Goal: Ask a question: Seek information or help from site administrators or community

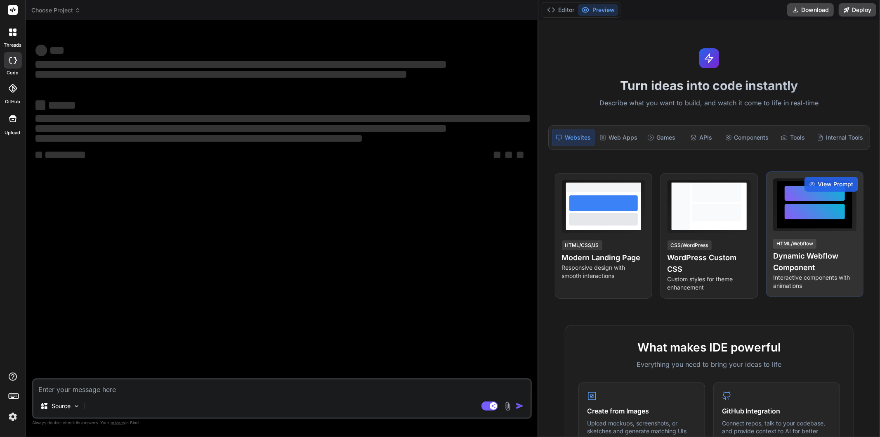
drag, startPoint x: 307, startPoint y: 166, endPoint x: 853, endPoint y: 176, distance: 545.7
click at [853, 176] on div "Choose Project Created with Pixso. Bind AI Web Search Created with Pixso. Code …" at bounding box center [453, 218] width 855 height 437
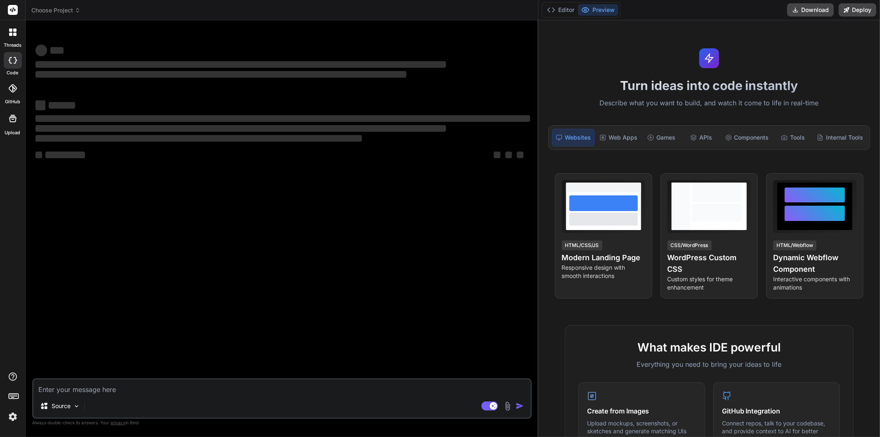
click at [252, 384] on textarea at bounding box center [281, 386] width 497 height 15
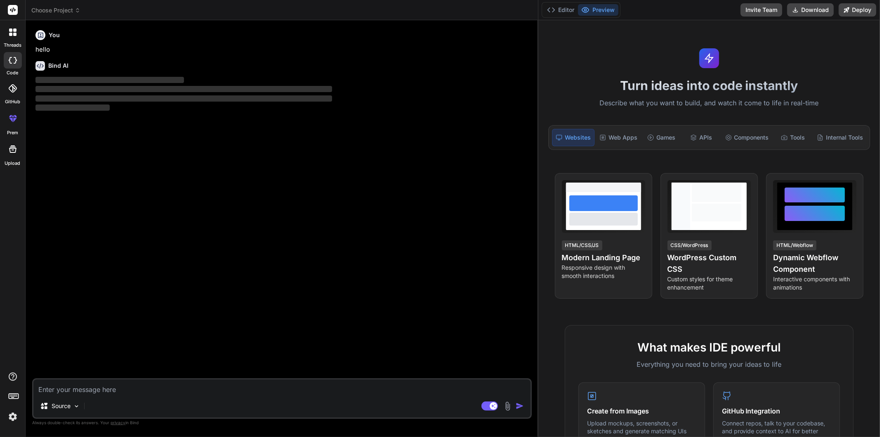
type textarea "x"
type textarea "h"
type textarea "x"
type textarea "ho"
type textarea "x"
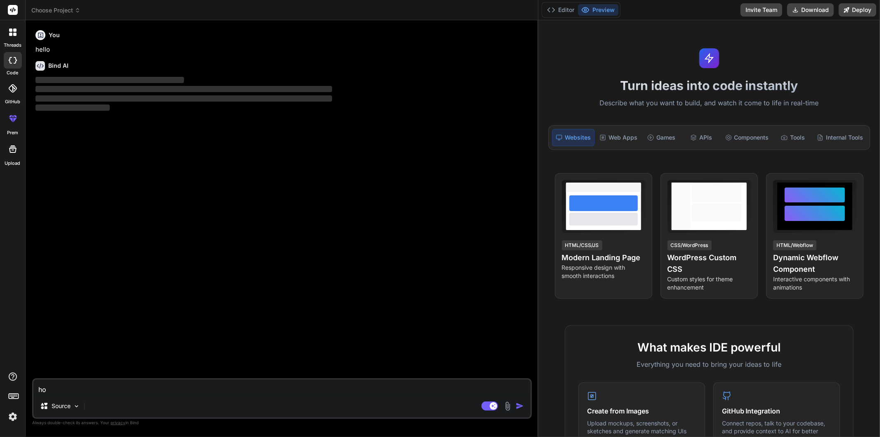
type textarea "how"
type textarea "x"
type textarea "how"
type textarea "x"
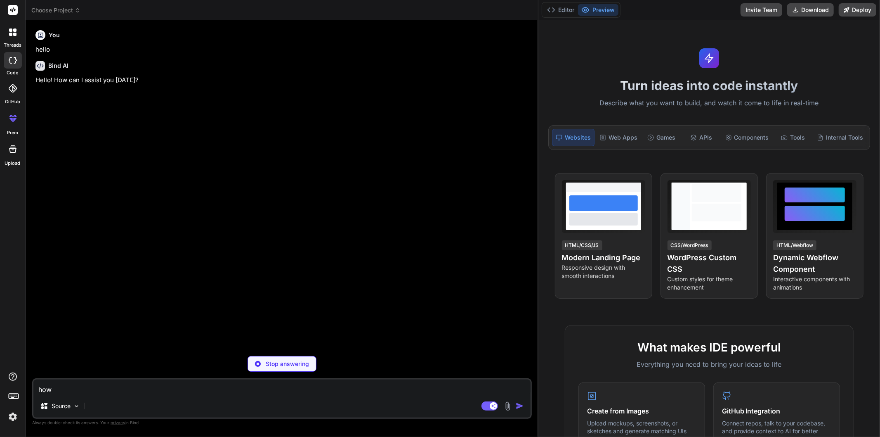
type textarea "how d"
type textarea "x"
type textarea "how do"
type textarea "x"
type textarea "how doe"
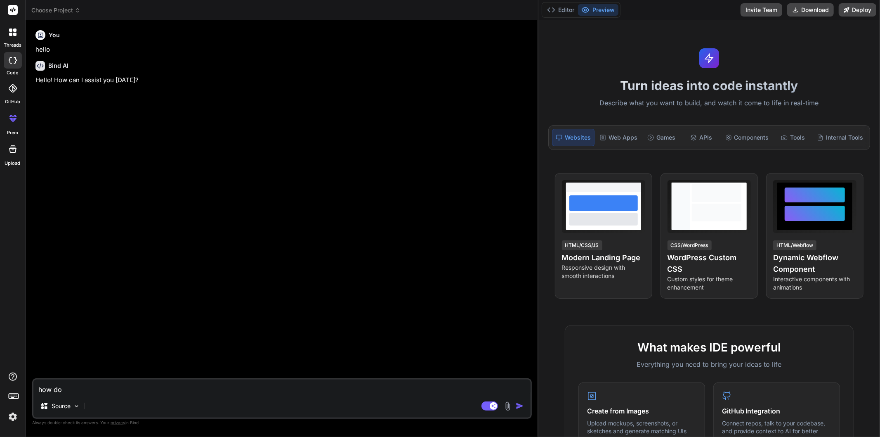
type textarea "x"
type textarea "how does"
type textarea "x"
type textarea "how does"
type textarea "x"
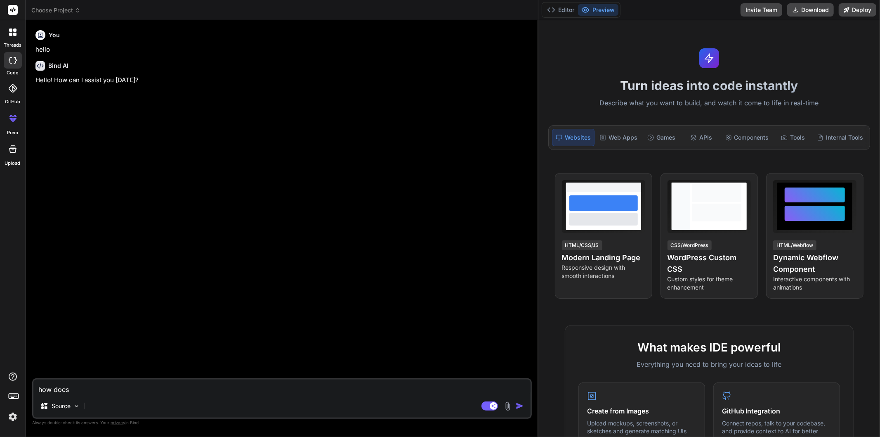
type textarea "how does"
type textarea "x"
type textarea "how doe"
type textarea "x"
type textarea "how do"
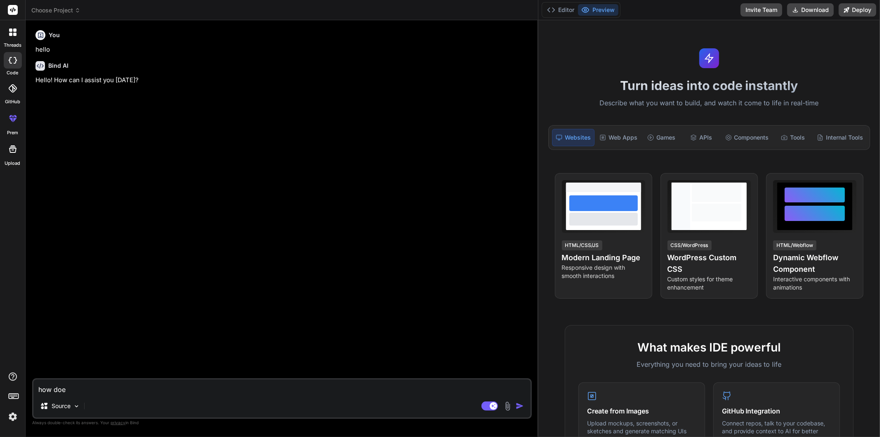
type textarea "x"
type textarea "how d"
type textarea "x"
type textarea "how"
type textarea "x"
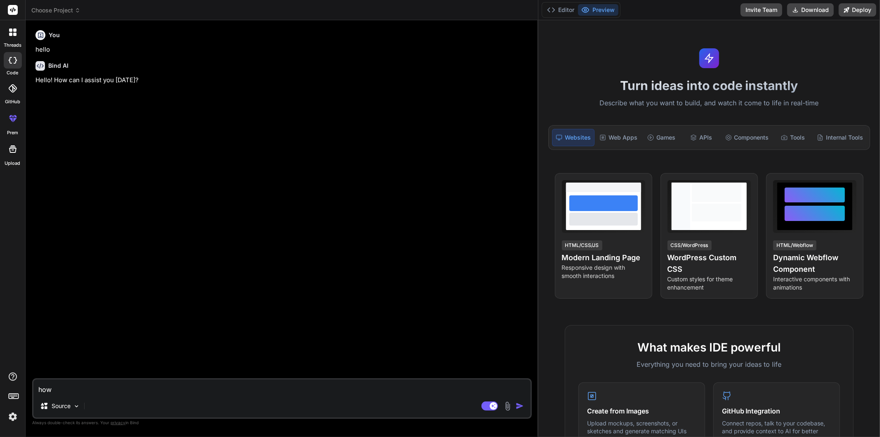
type textarea "how"
type textarea "x"
type textarea "ho"
type textarea "x"
type textarea "h"
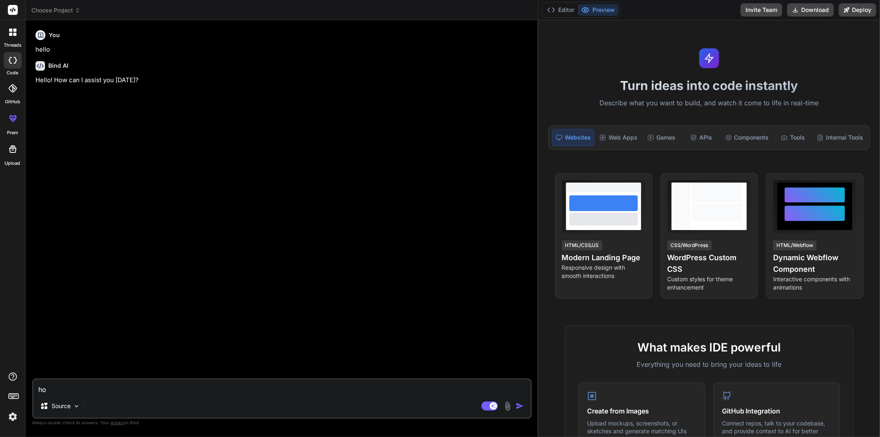
type textarea "x"
type textarea "f"
type textarea "x"
type textarea "fo"
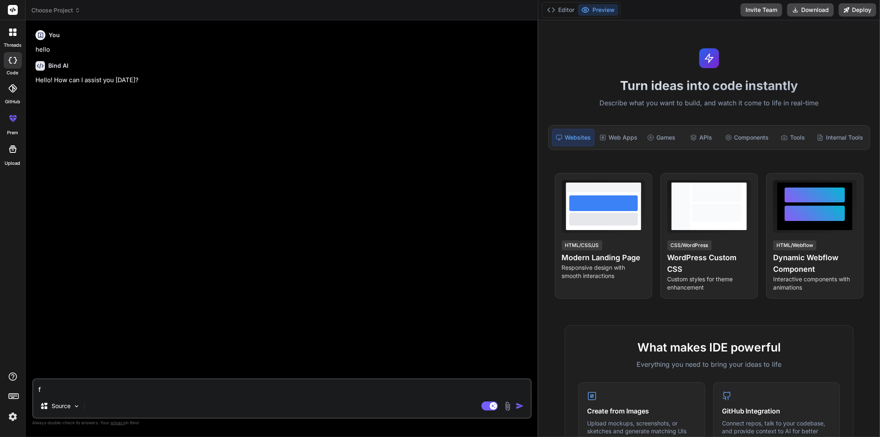
type textarea "x"
type textarea "for"
type textarea "x"
type textarea "for"
type textarea "x"
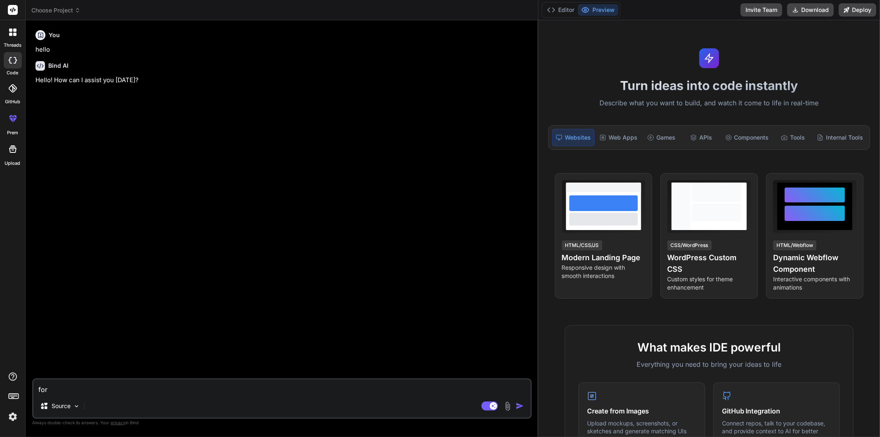
type textarea "for m"
type textarea "x"
type textarea "for ma"
type textarea "x"
type textarea "for man"
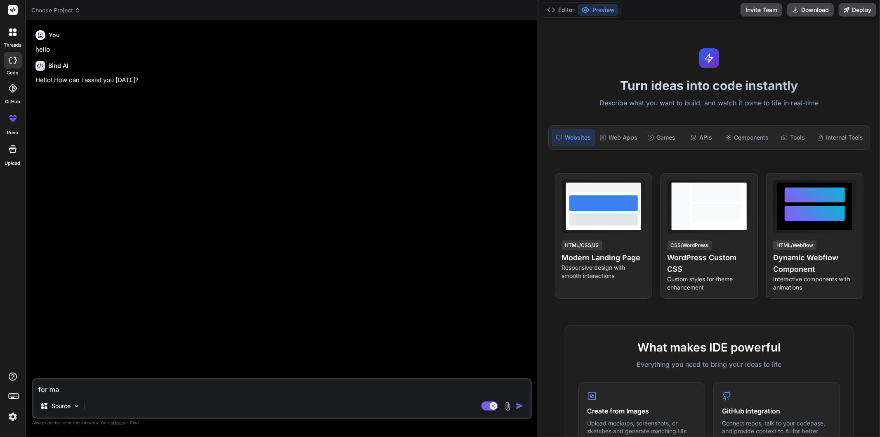
type textarea "x"
type textarea "for mana"
type textarea "x"
type textarea "for manag"
type textarea "x"
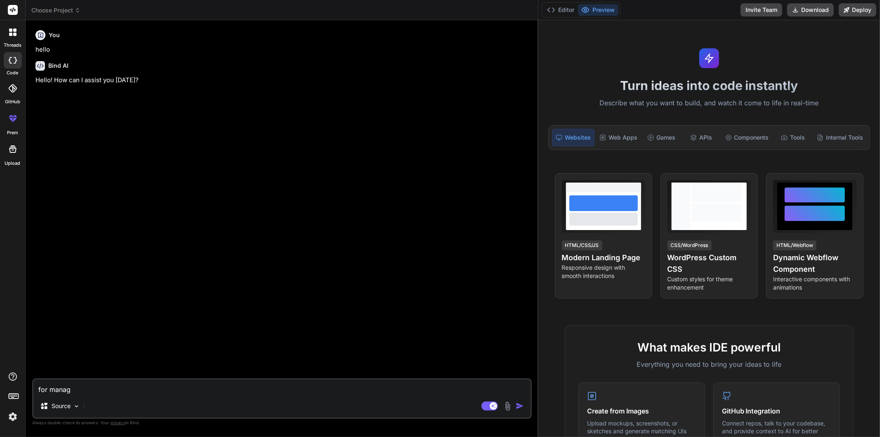
type textarea "for managi"
type textarea "x"
type textarea "for managin"
type textarea "x"
type textarea "for managin"
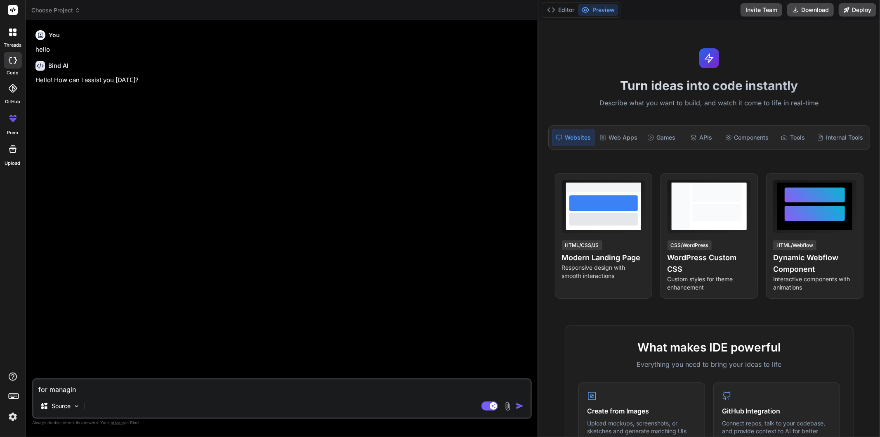
type textarea "x"
type textarea "for managin"
type textarea "x"
type textarea "for managing"
type textarea "x"
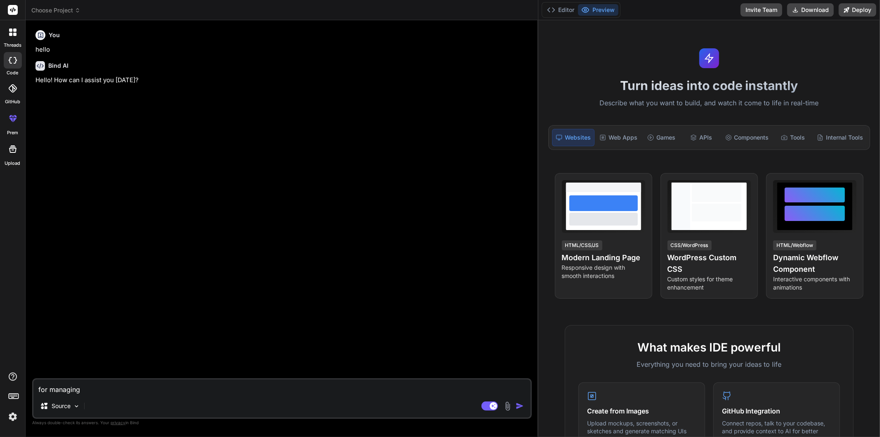
type textarea "for managing"
type textarea "x"
type textarea "for managing r"
type textarea "x"
type textarea "for managing re"
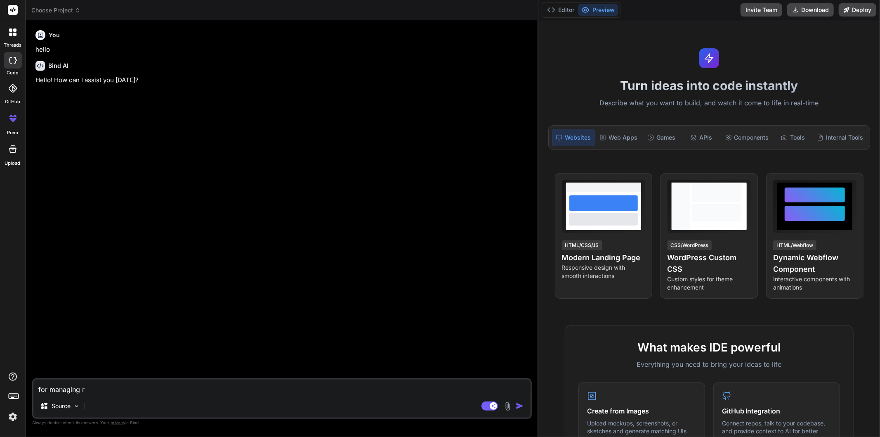
type textarea "x"
type textarea "for managing rec"
type textarea "x"
type textarea "for managing rece"
type textarea "x"
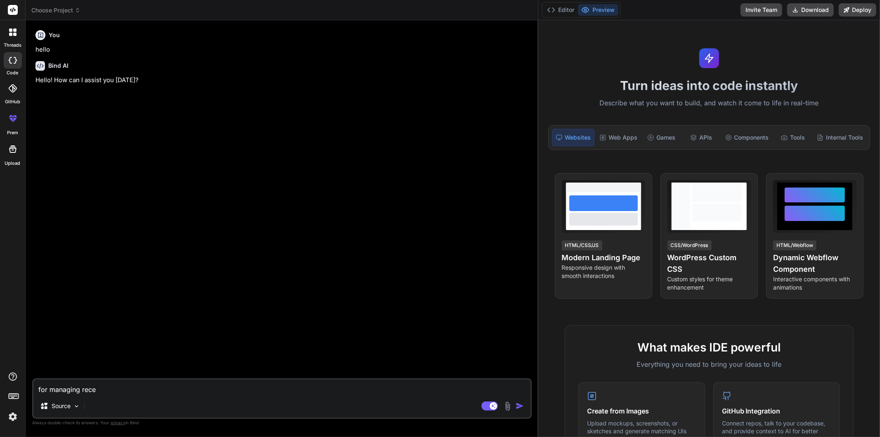
type textarea "for managing recei"
type textarea "x"
type textarea "for managing receip"
type textarea "x"
type textarea "for managing receipe"
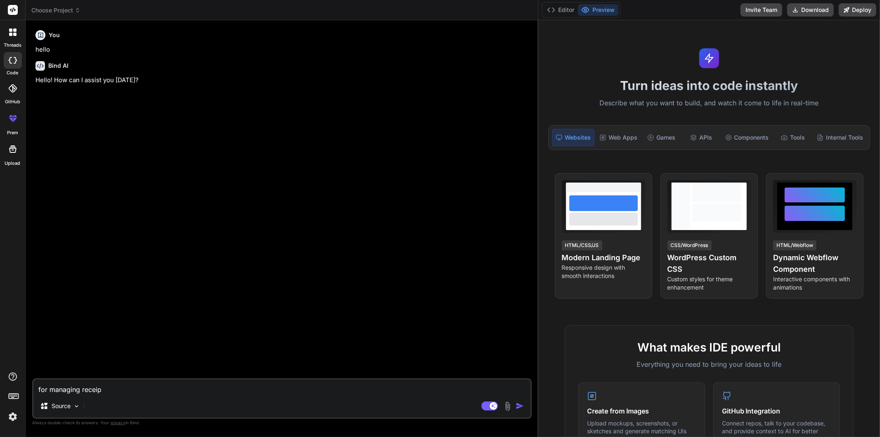
type textarea "x"
type textarea "for managing receipe"
type textarea "x"
type textarea "for managing receipe i"
type textarea "x"
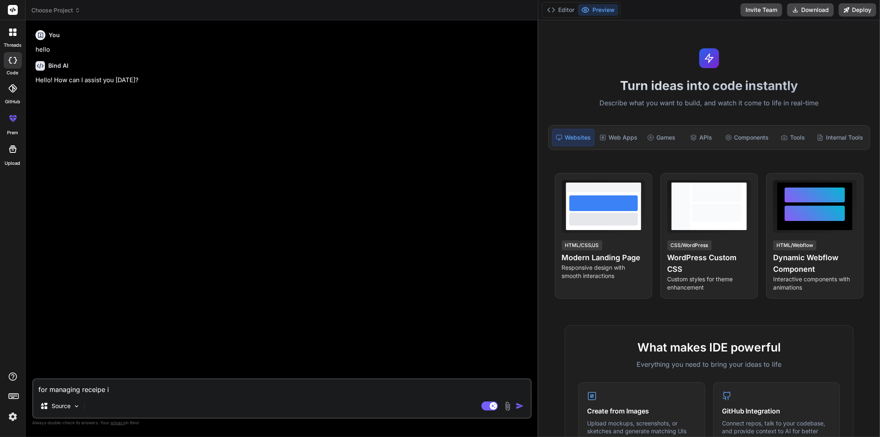
type textarea "for managing receipe in"
type textarea "x"
type textarea "for managing receipe in"
type textarea "x"
type textarea "for managing receipe in Q"
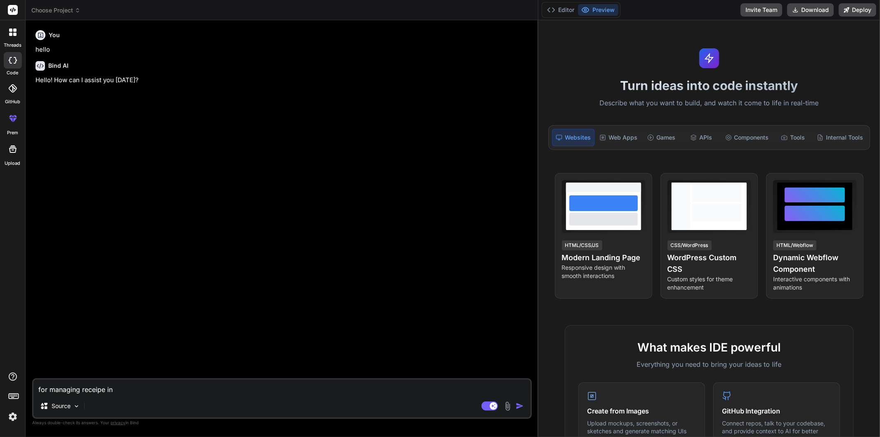
type textarea "x"
type textarea "for managing receipe in QS"
type textarea "x"
type textarea "for managing receipe in QSR"
type textarea "x"
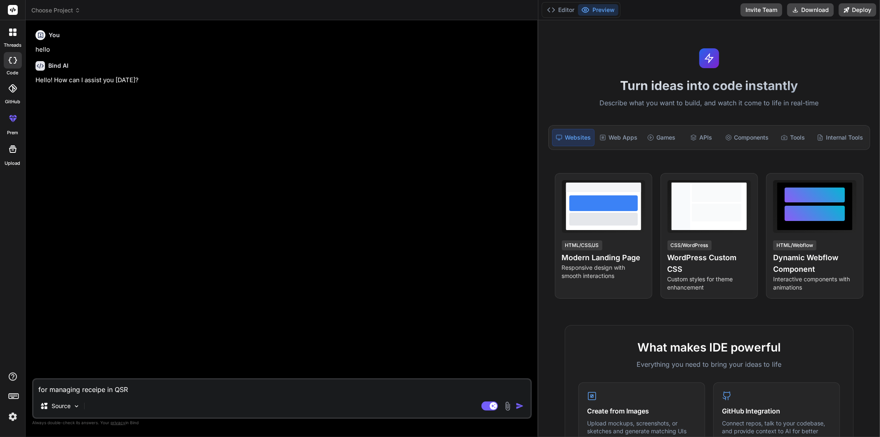
type textarea "for managing receipe in QSR"
type textarea "x"
type textarea "for managing receipe in QSR b"
type textarea "x"
type textarea "for managing receipe in QSR ba"
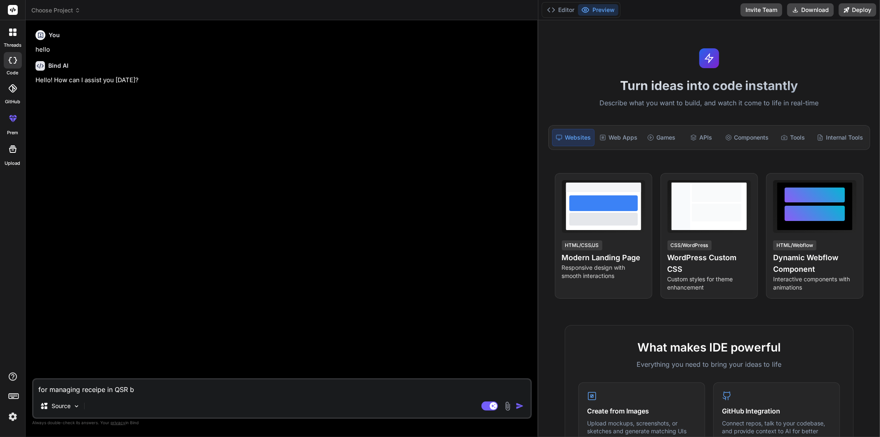
type textarea "x"
type textarea "for managing receipe in QSR bac"
type textarea "x"
type textarea "for managing receipe in QSR back"
type textarea "x"
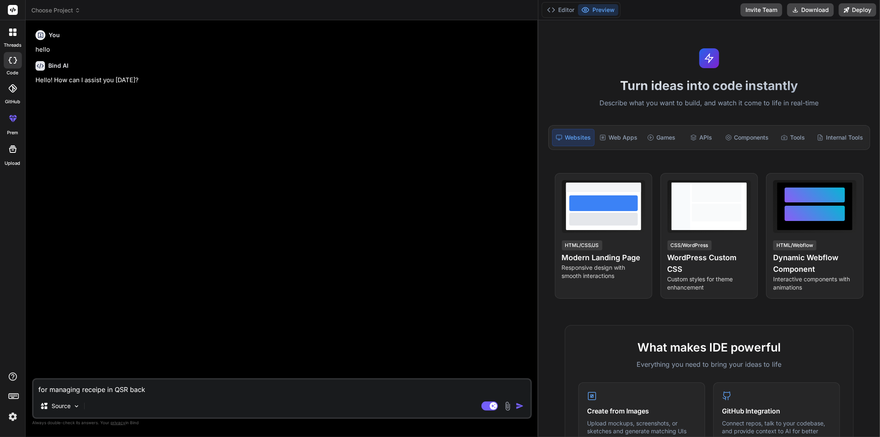
type textarea "for managing receipe in QSR [PERSON_NAME]"
type textarea "x"
type textarea "for managing receipe in QSR [PERSON_NAME]"
type textarea "x"
type textarea "for managing receipe in QSR backoff"
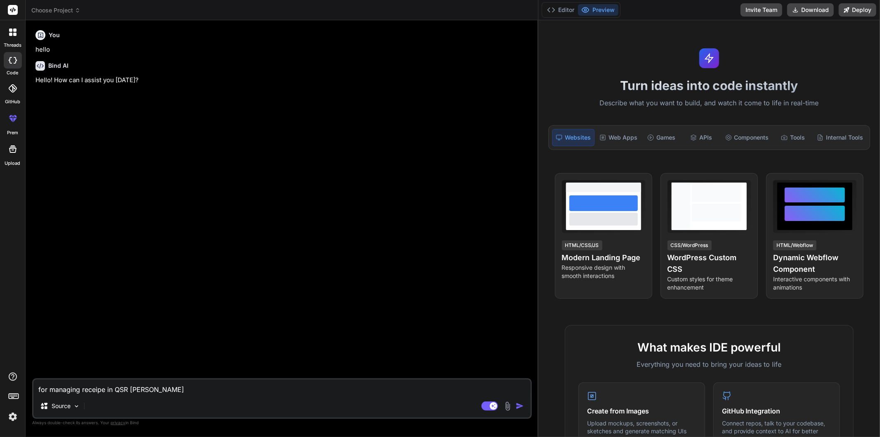
type textarea "x"
type textarea "for managing receipe in QSR backoffi"
type textarea "x"
type textarea "for managing receipe in QSR backoffic"
type textarea "x"
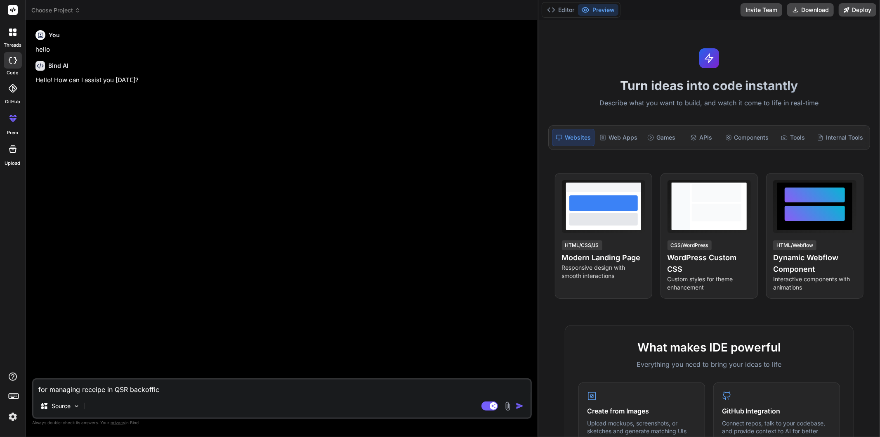
type textarea "for managing receipe in QSR backoffice"
type textarea "x"
type textarea "for managing receipe in QSR backoffice"
type textarea "x"
type textarea "for managing receipe in QSR backoffice w"
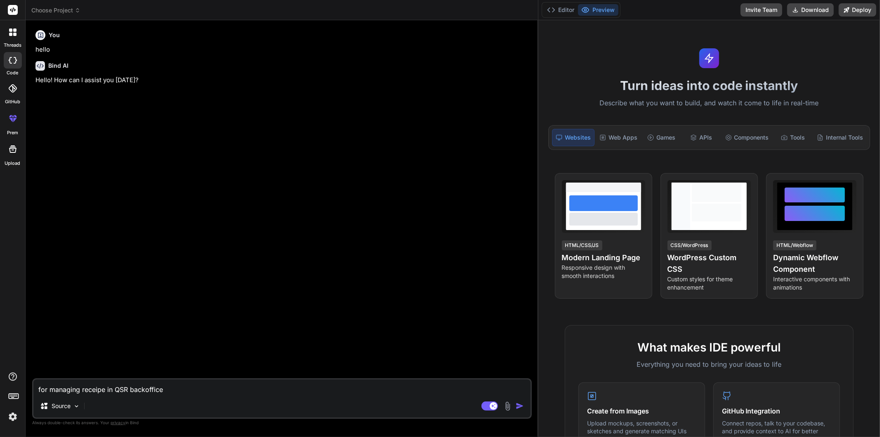
type textarea "x"
type textarea "for managing receipe in QSR backoffice wh"
type textarea "x"
type textarea "for managing receipe in QSR backoffice whi"
type textarea "x"
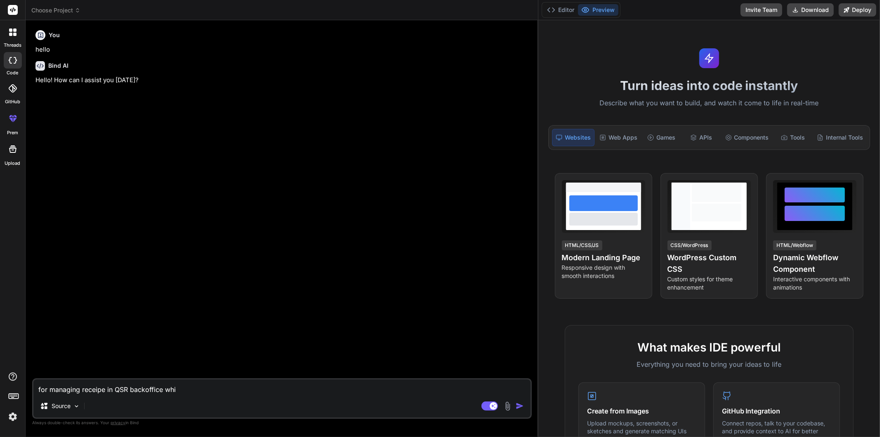
type textarea "for managing receipe in QSR backoffice whic"
type textarea "x"
type textarea "for managing receipe in QSR backoffice which"
type textarea "x"
type textarea "for managing receipe in QSR backoffice which"
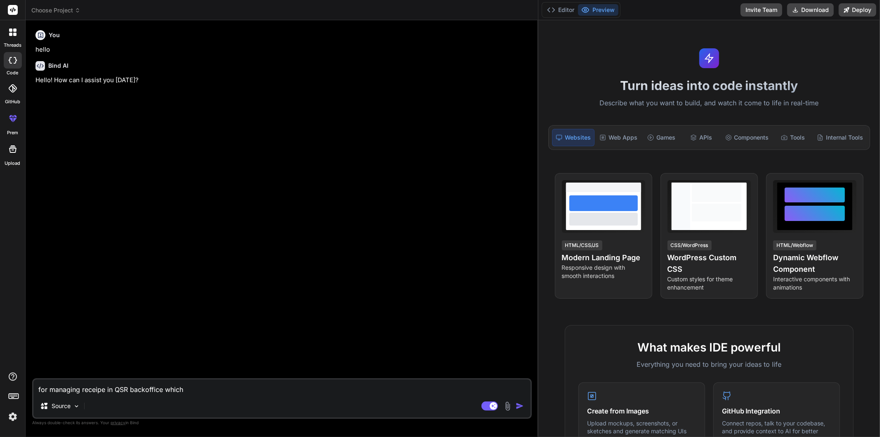
type textarea "x"
type textarea "for managing receipe in QSR backoffice which s"
type textarea "x"
type textarea "for managing receipe in QSR backoffice which sc"
type textarea "x"
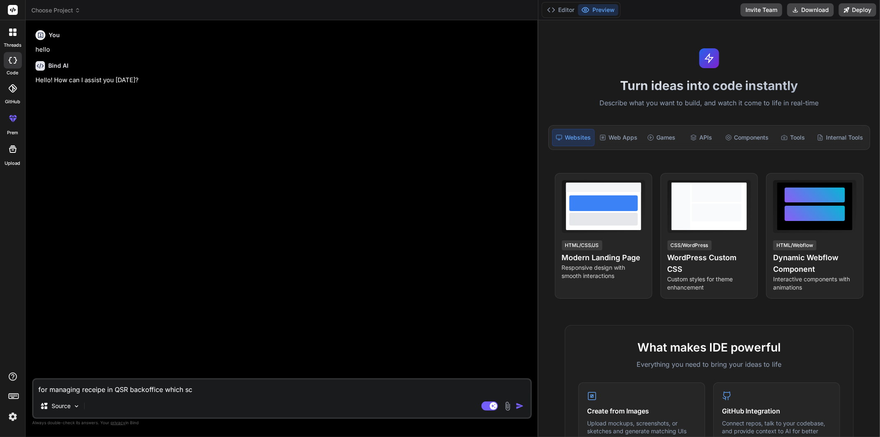
type textarea "for managing receipe in QSR backoffice which sce"
type textarea "x"
type textarea "for managing receipe in QSR backoffice which scen"
type textarea "x"
type textarea "for managing receipe in QSR backoffice which scena"
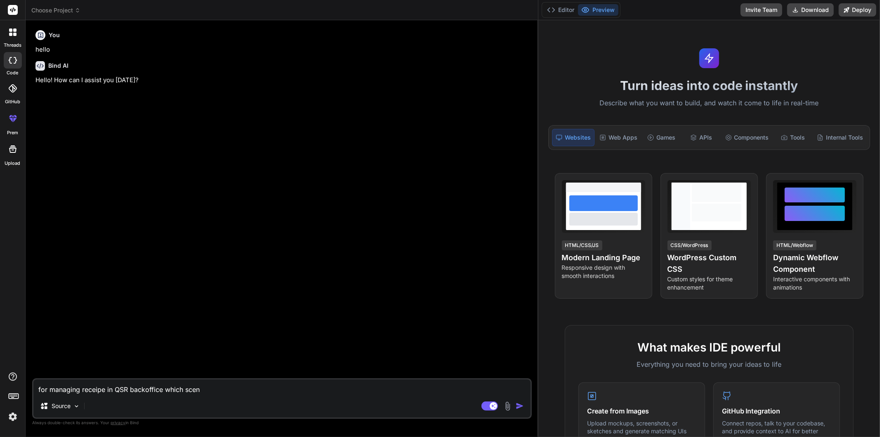
type textarea "x"
type textarea "for managing receipe in QSR backoffice which scenar"
type textarea "x"
type textarea "for managing receipe in QSR backoffice which scenari"
type textarea "x"
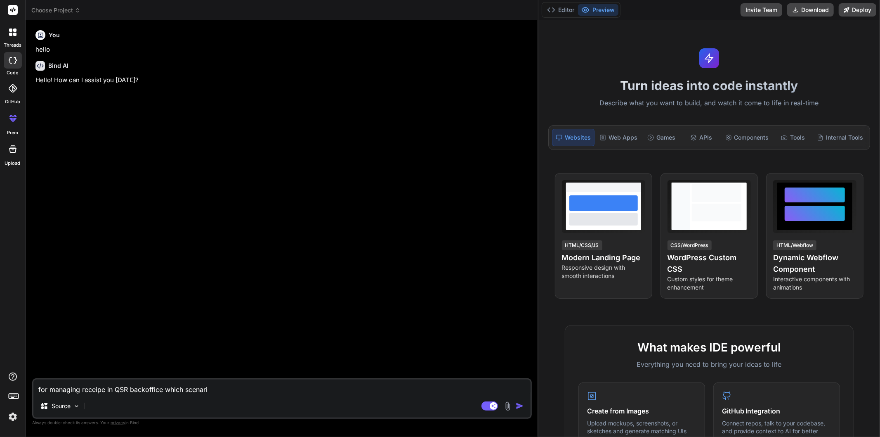
type textarea "for managing receipe in QSR backoffice which scenario"
type textarea "x"
type textarea "for managing receipe in QSR backoffice which scenarios"
type textarea "x"
type textarea "for managing receipe in QSR backoffice which scenarios"
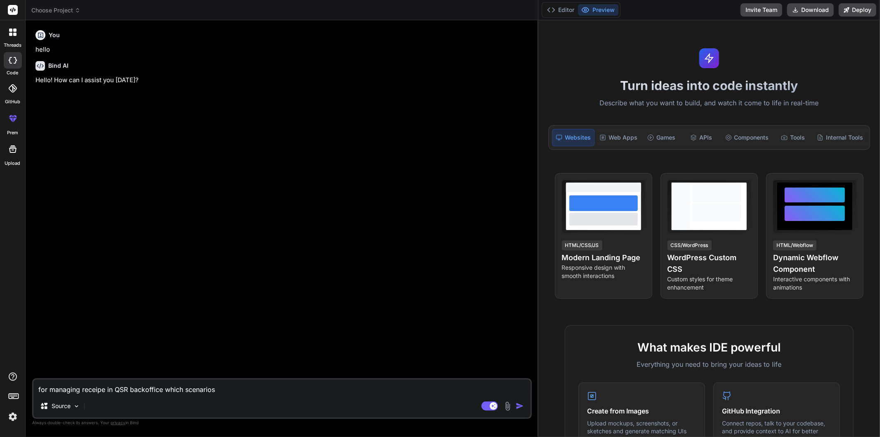
type textarea "x"
type textarea "for managing receipe in QSR backoffice which scenarios i"
type textarea "x"
type textarea "for managing receipe in QSR backoffice which scenarios i"
type textarea "x"
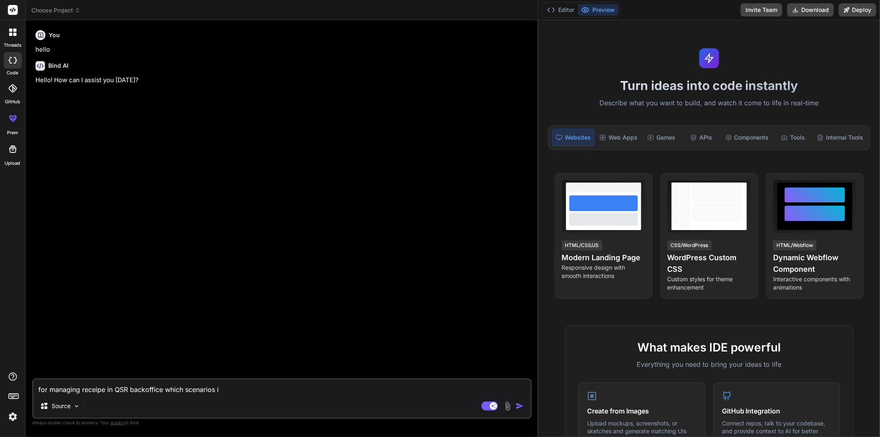
type textarea "for managing receipe in QSR backoffice which scenarios i n"
type textarea "x"
type textarea "for managing receipe in QSR backoffice which scenarios i ne"
type textarea "x"
type textarea "for managing receipe in QSR backoffice which scenarios i nee"
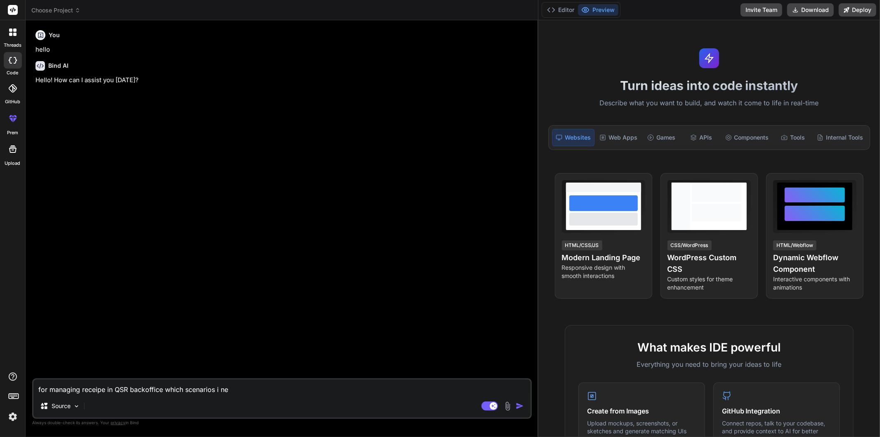
type textarea "x"
type textarea "for managing receipe in QSR backoffice which scenarios i need"
type textarea "x"
type textarea "for managing receipe in QSR backoffice which scenarios i need"
type textarea "x"
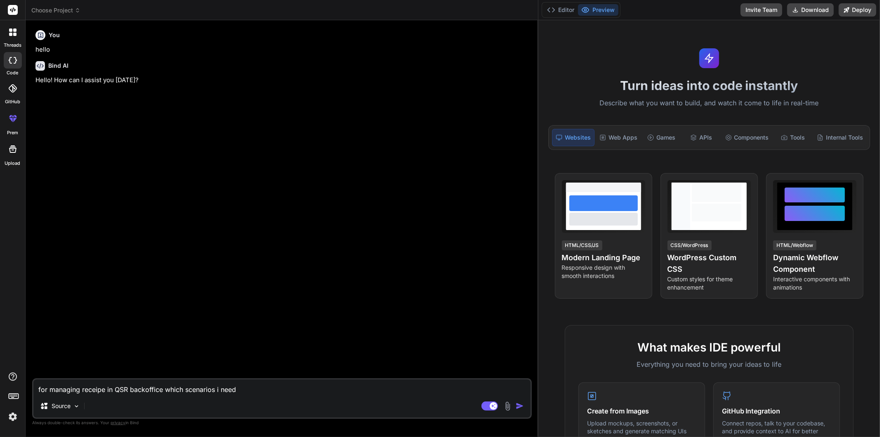
type textarea "for managing receipe in QSR backoffice which scenarios i need t"
type textarea "x"
type textarea "for managing receipe in QSR backoffice which scenarios i need to"
type textarea "x"
type textarea "for managing receipe in QSR backoffice which scenarios i need to"
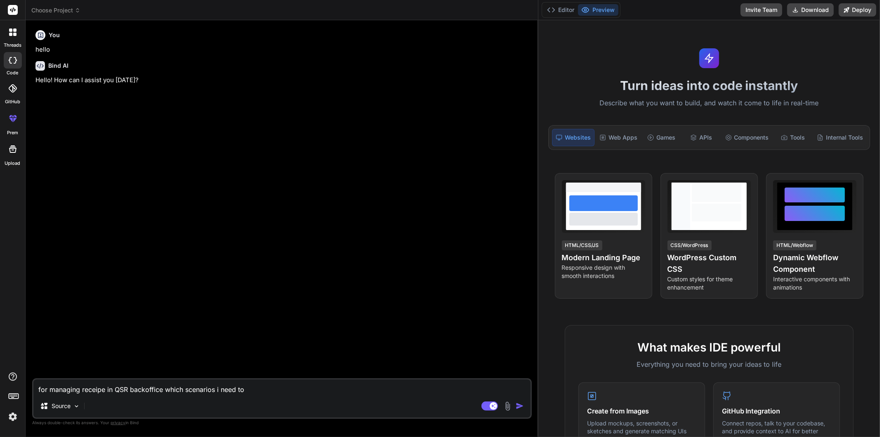
type textarea "x"
type textarea "for managing receipe in QSR backoffice which scenarios i need to c"
type textarea "x"
type textarea "for managing receipe in QSR backoffice which scenarios i need to co"
type textarea "x"
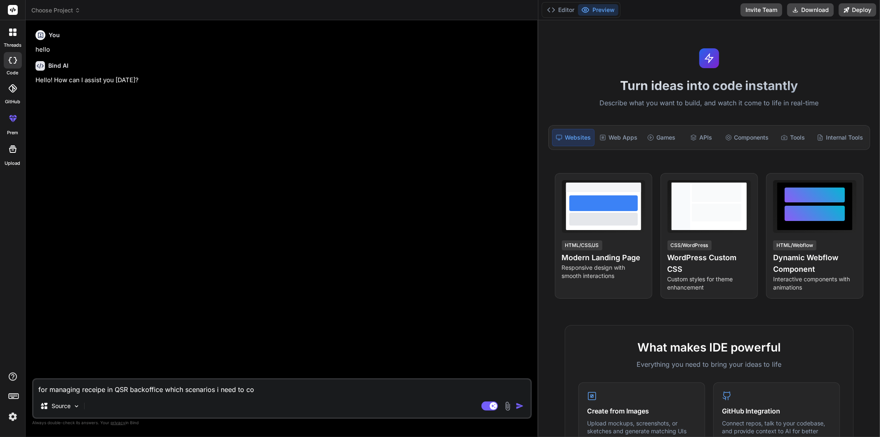
type textarea "for managing receipe in QSR backoffice which scenarios i need to con"
type textarea "x"
type textarea "for managing receipe in QSR backoffice which scenarios i need to cons"
type textarea "x"
type textarea "for managing receipe in QSR backoffice which scenarios i need to consi"
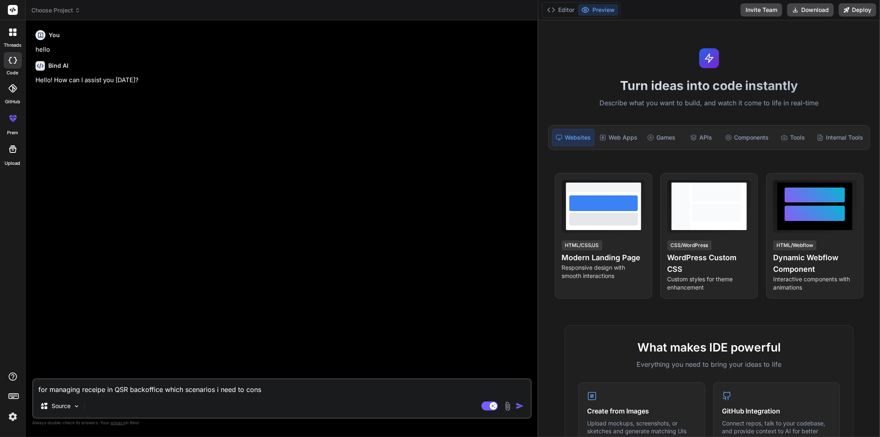
type textarea "x"
type textarea "for managing receipe in QSR backoffice which scenarios i need to consid"
type textarea "x"
type textarea "for managing receipe in QSR backoffice which scenarios i need to conside"
type textarea "x"
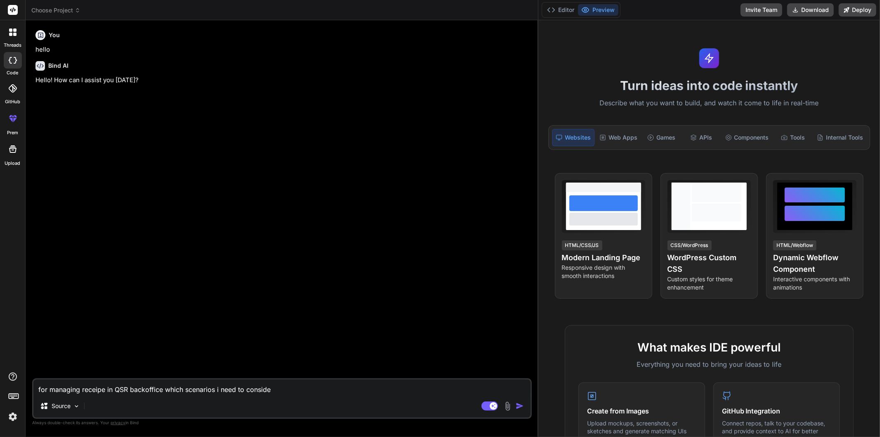
type textarea "for managing receipe in QSR backoffice which scenarios i need to consider"
type textarea "x"
type textarea "for managing receipe in QSR backoffice which scenarios i need to consider"
type textarea "x"
type textarea "for managing receipe in QSR backoffice which scenarios i need to consider ?"
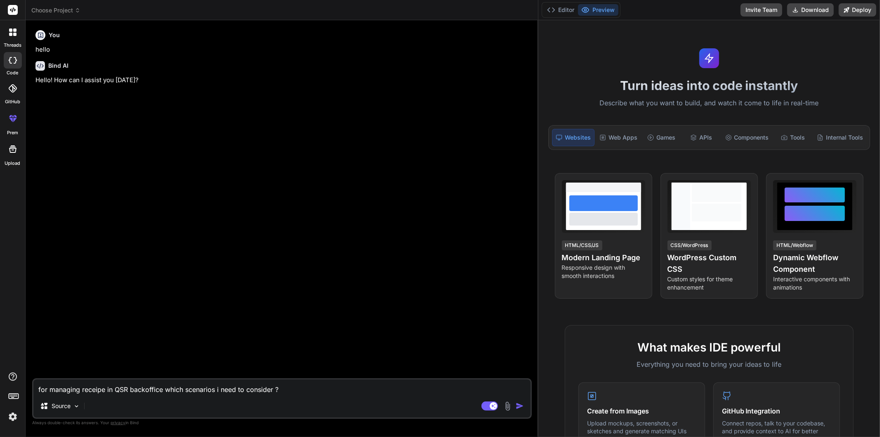
type textarea "x"
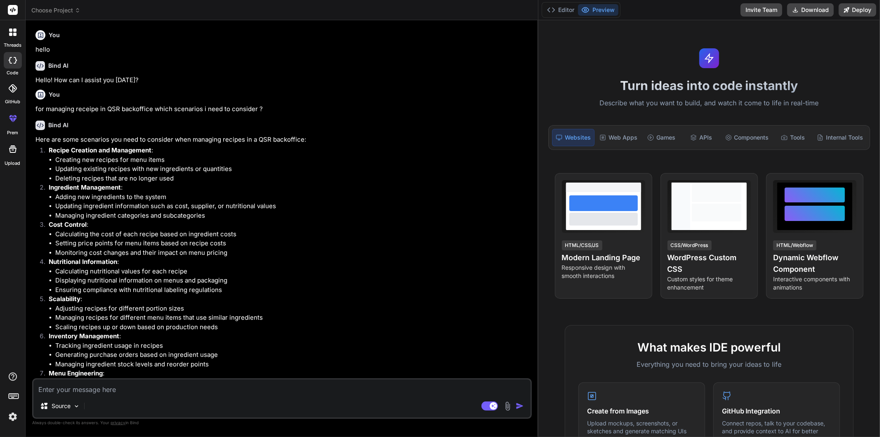
type textarea "x"
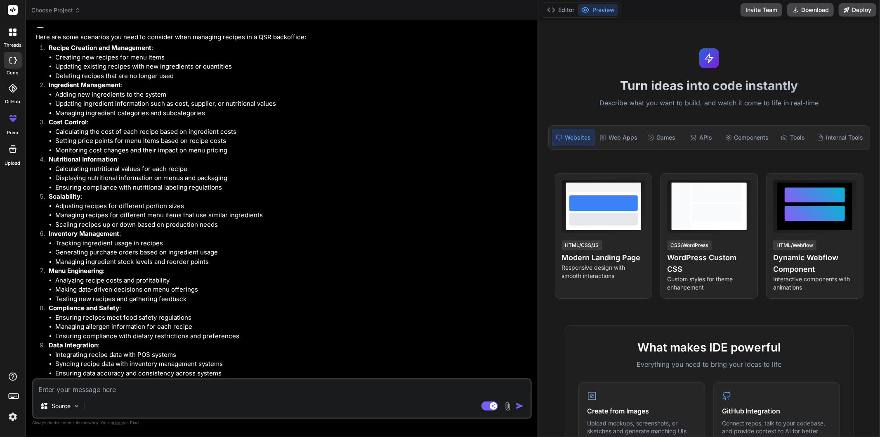
scroll to position [152, 0]
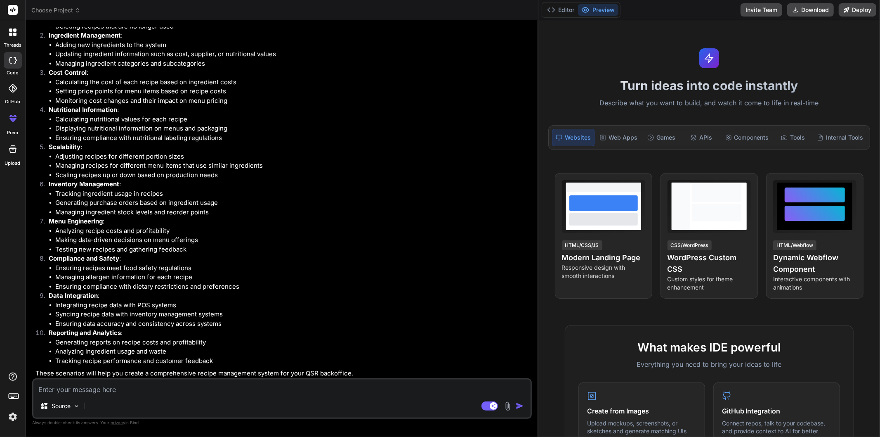
click at [359, 167] on li "Managing recipes for different menu items that use similar ingredients" at bounding box center [292, 165] width 475 height 9
click at [159, 392] on textarea at bounding box center [281, 386] width 497 height 15
type textarea "i"
type textarea "x"
type textarea "i"
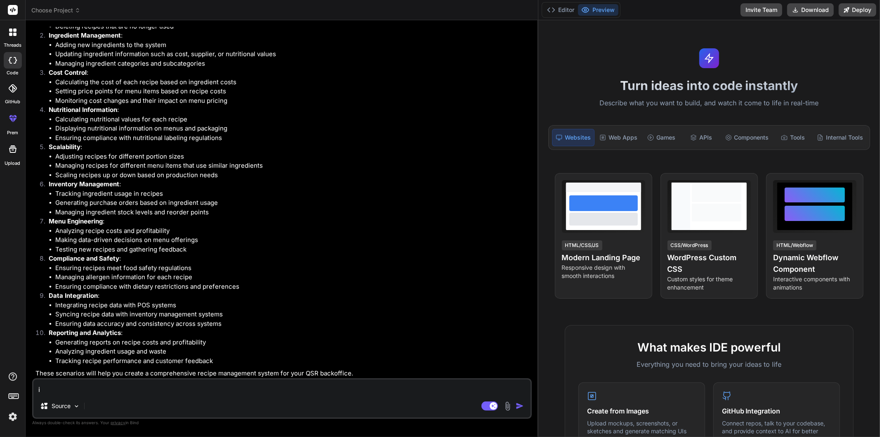
type textarea "x"
type textarea "i m"
type textarea "x"
type textarea "i m"
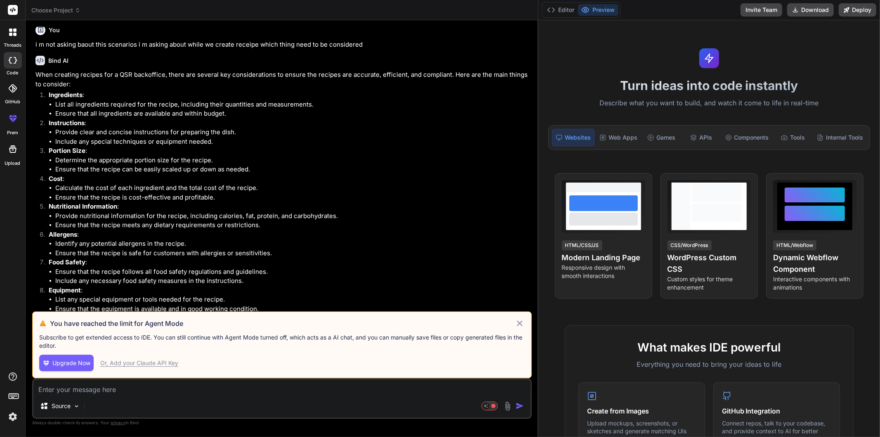
scroll to position [513, 0]
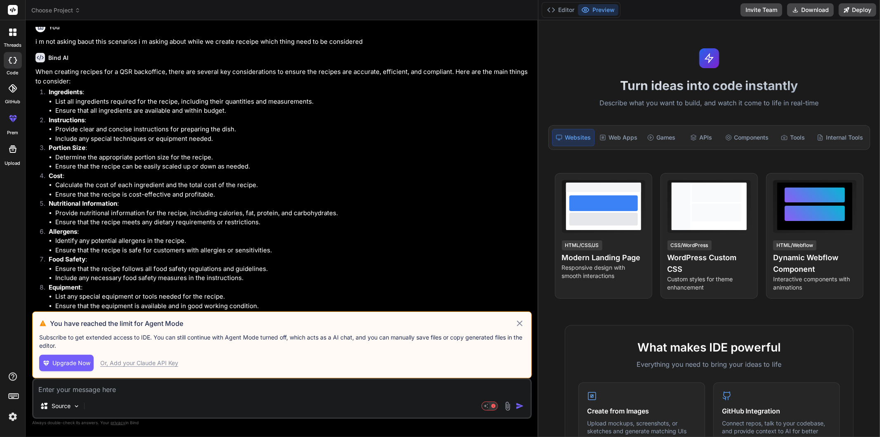
click at [522, 324] on icon at bounding box center [520, 323] width 10 height 10
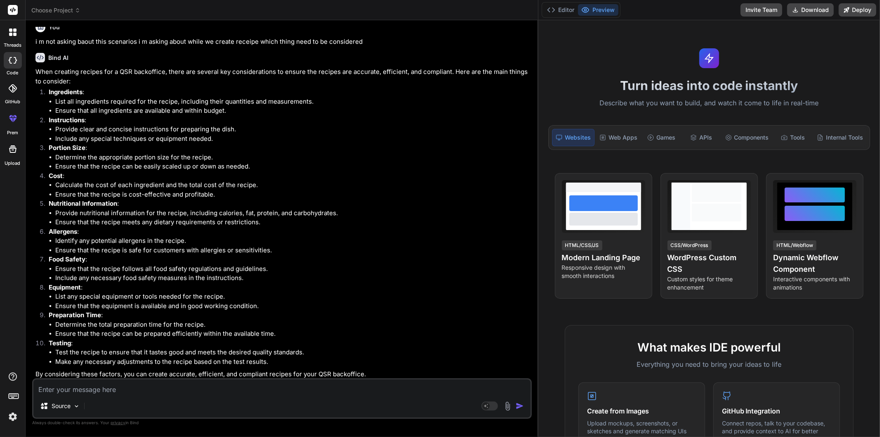
scroll to position [513, 0]
click at [155, 395] on div "Source Agent Mode. When this toggle is activated, AI automatically makes decisi…" at bounding box center [282, 398] width 500 height 40
click at [182, 384] on textarea at bounding box center [281, 386] width 497 height 15
